Goal: Browse casually

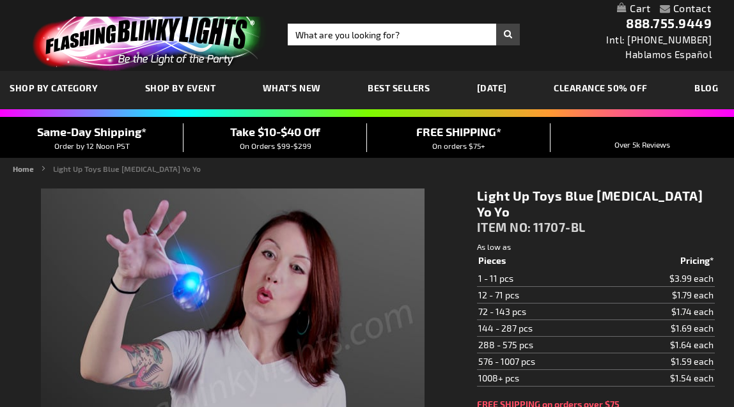
scroll to position [19, 0]
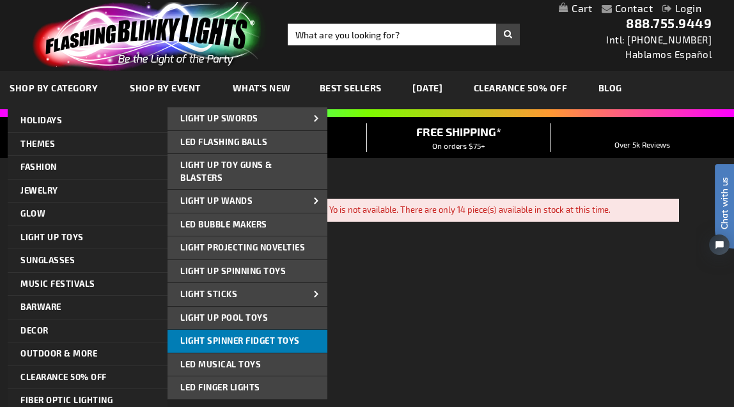
click at [236, 336] on span "Light Spinner Fidget Toys" at bounding box center [240, 341] width 120 height 10
